Goal: Use online tool/utility: Utilize a website feature to perform a specific function

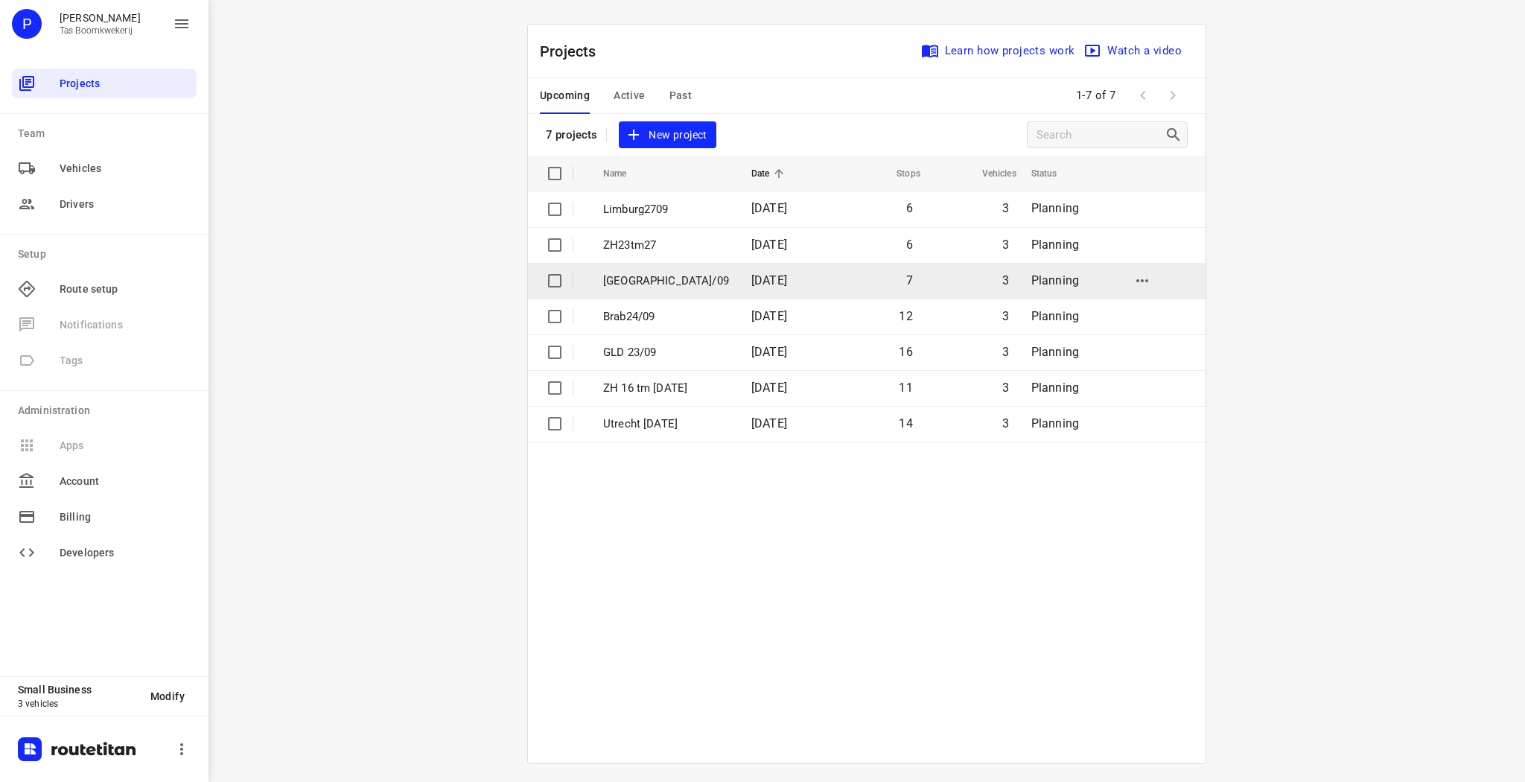
click at [656, 277] on p "[GEOGRAPHIC_DATA]/09" at bounding box center [666, 280] width 126 height 17
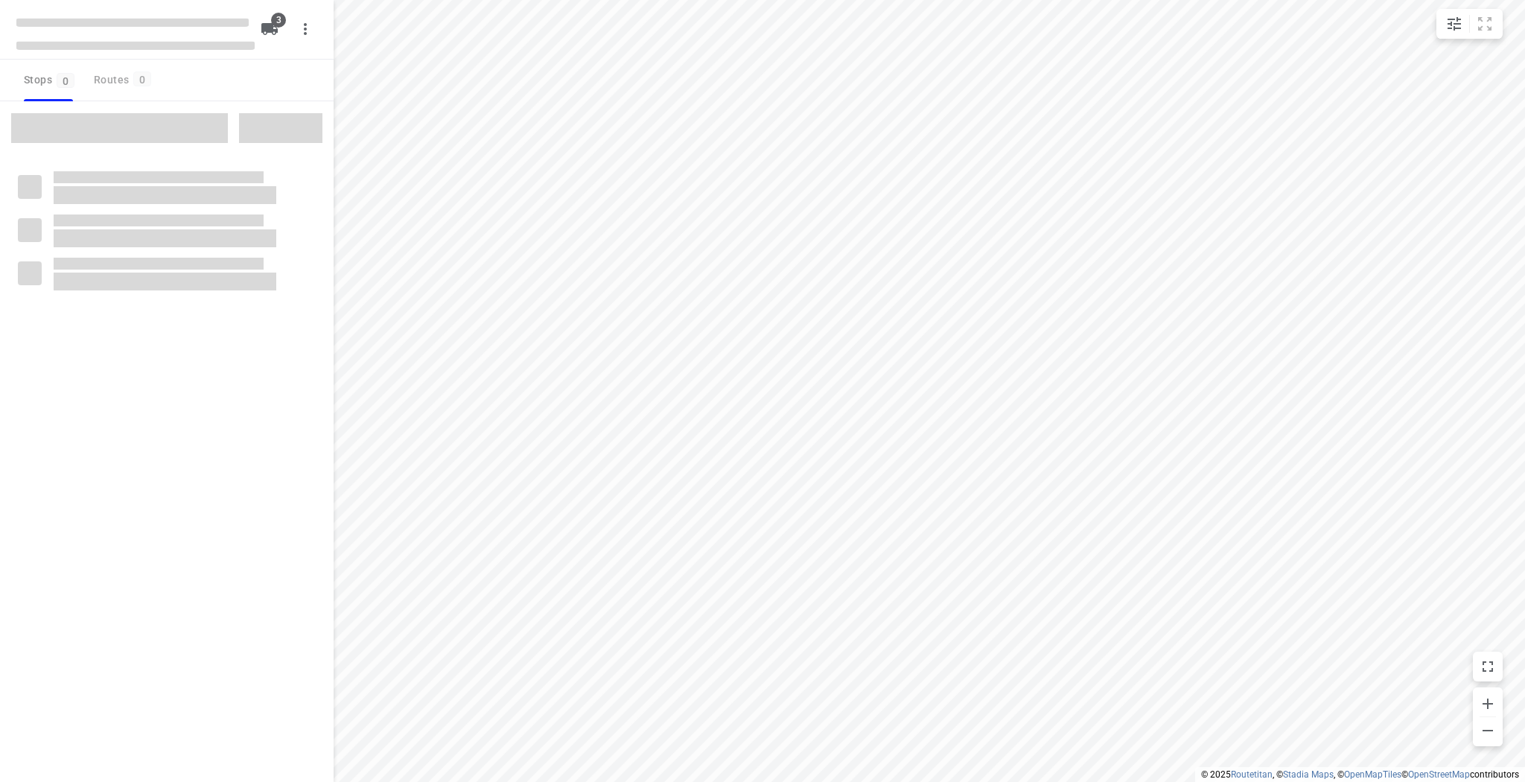
type input "distance"
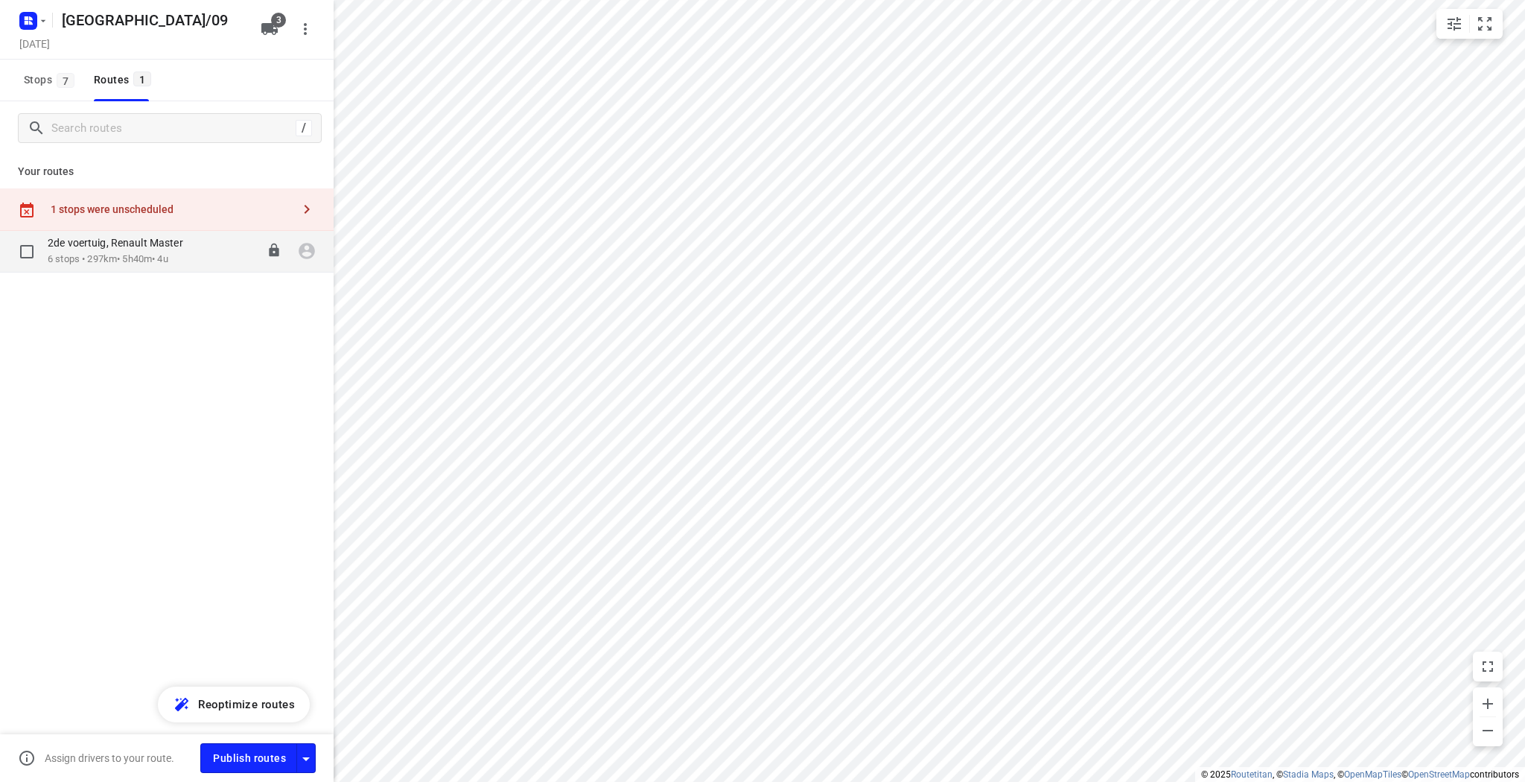
click at [161, 239] on p "2de voertuig, Renault Master" at bounding box center [120, 242] width 144 height 13
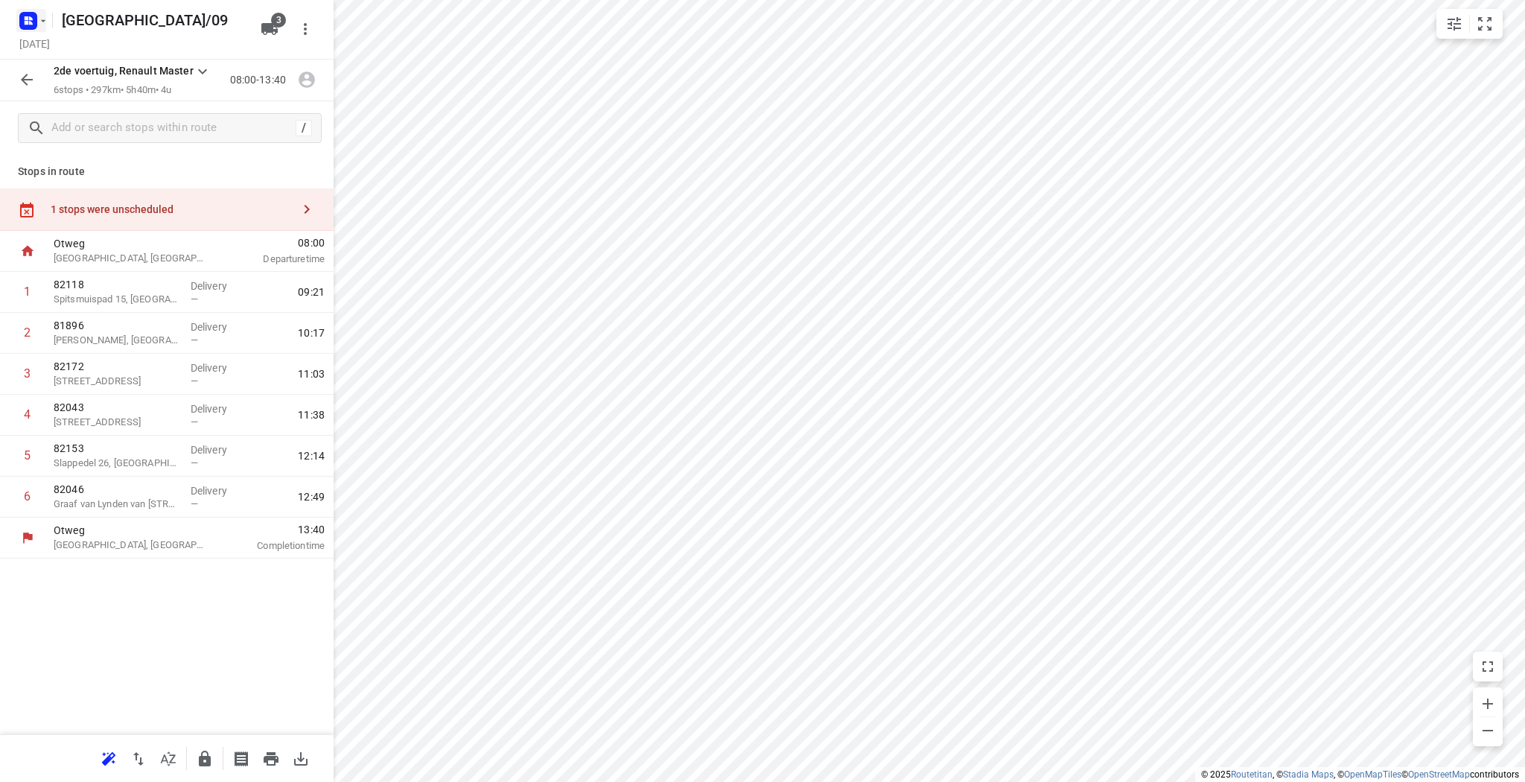
click at [28, 13] on rect "button" at bounding box center [28, 21] width 18 height 18
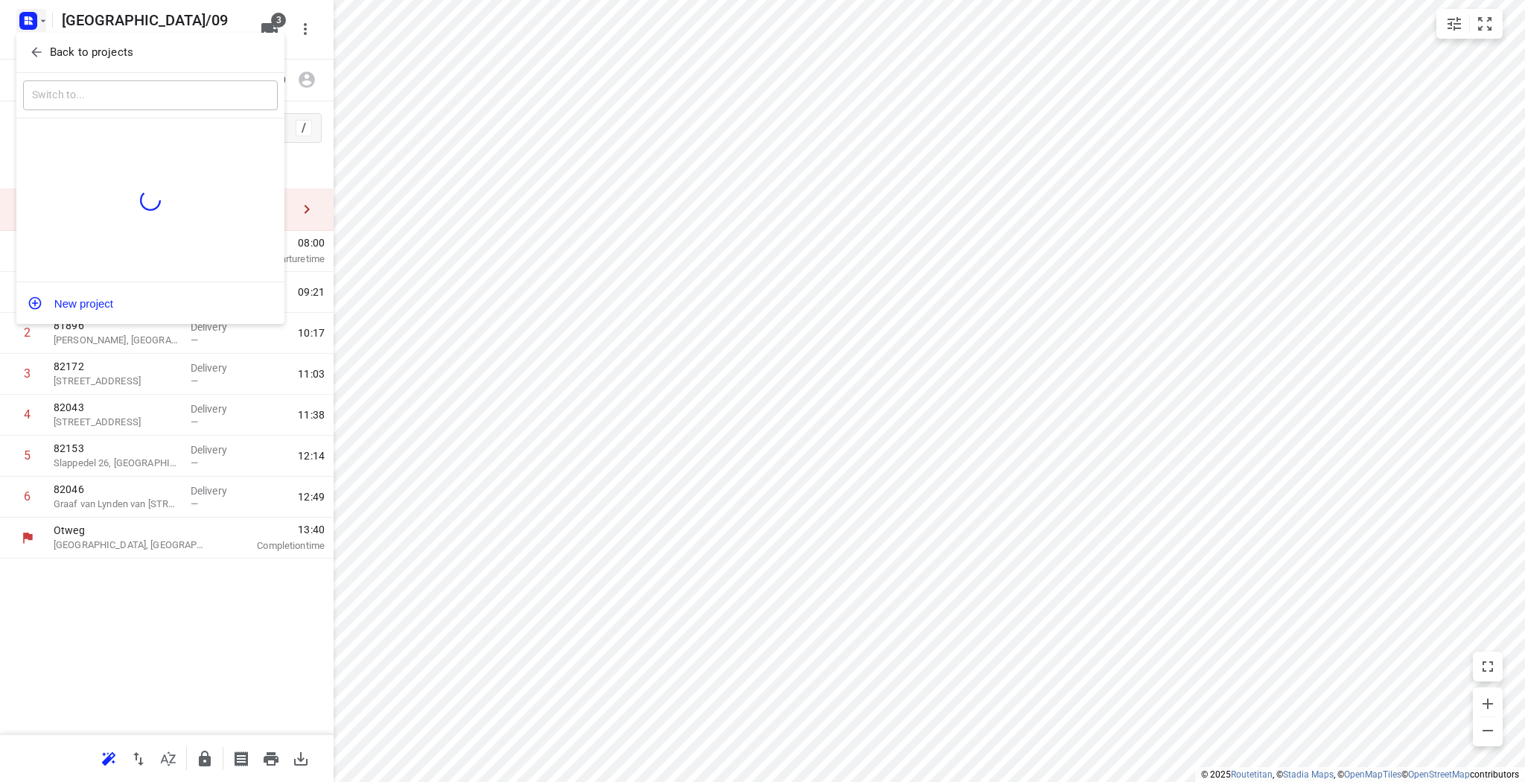
click at [66, 51] on p "Back to projects" at bounding box center [91, 52] width 83 height 17
